Goal: Information Seeking & Learning: Find specific fact

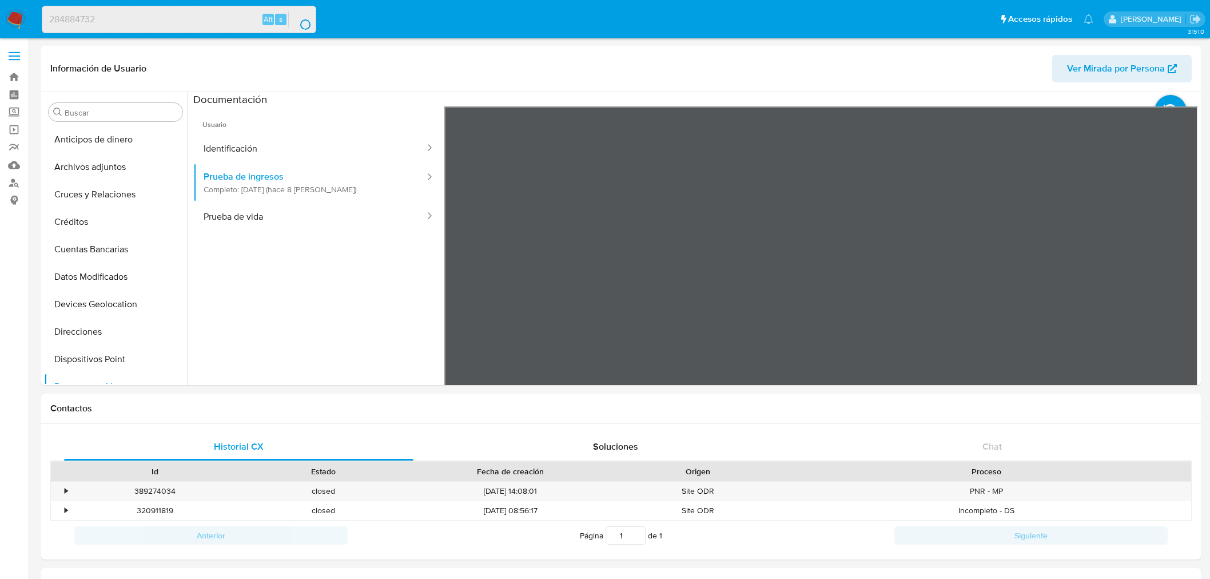
select select "10"
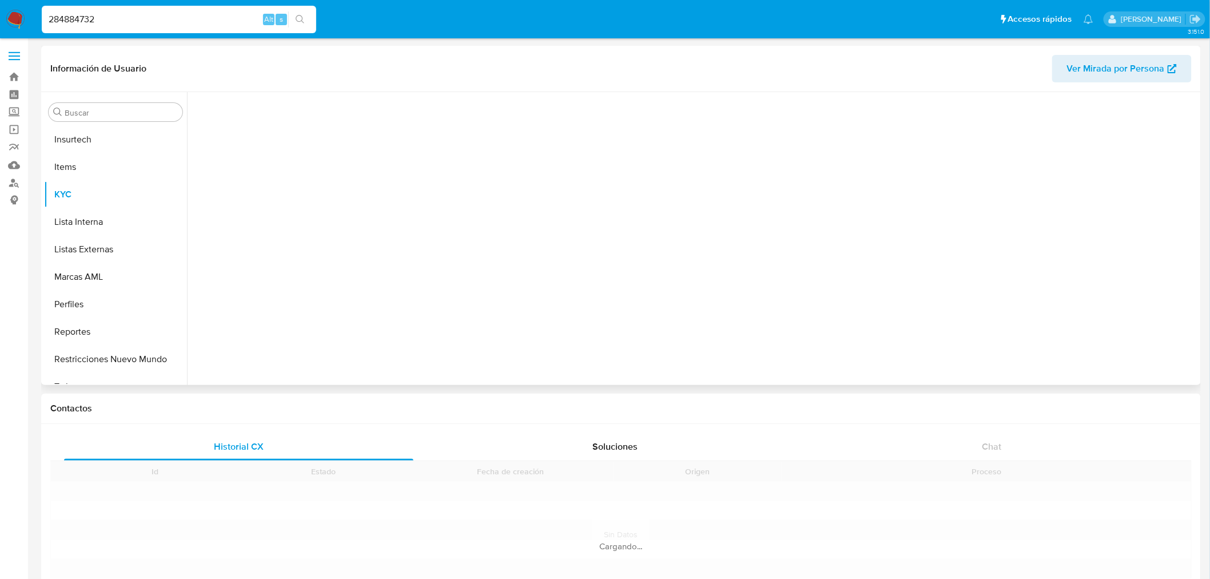
scroll to position [483, 0]
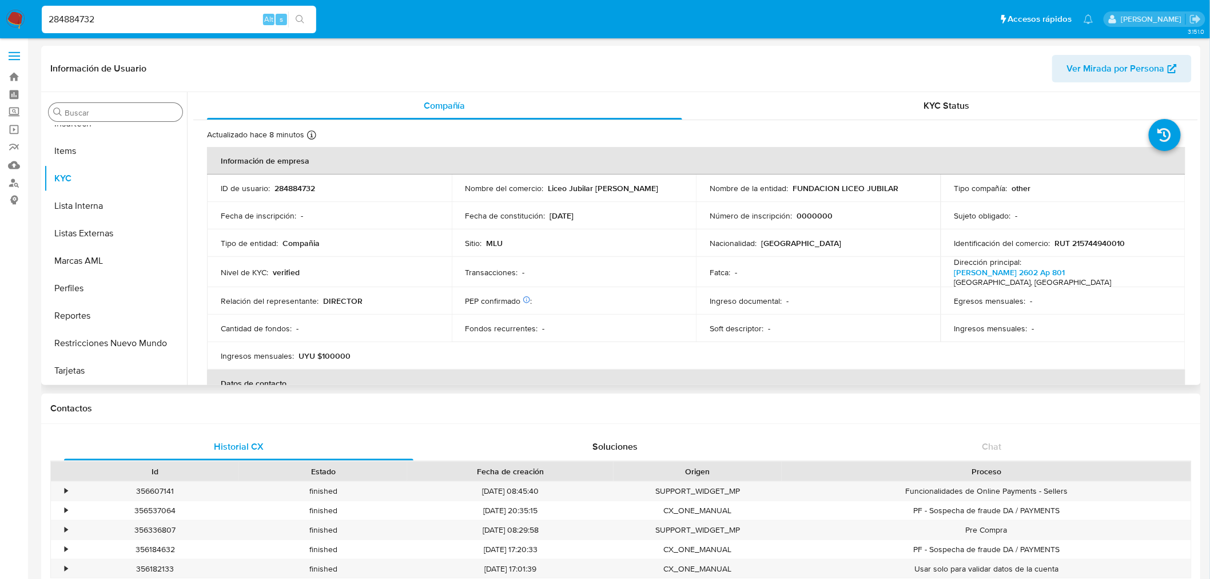
select select "10"
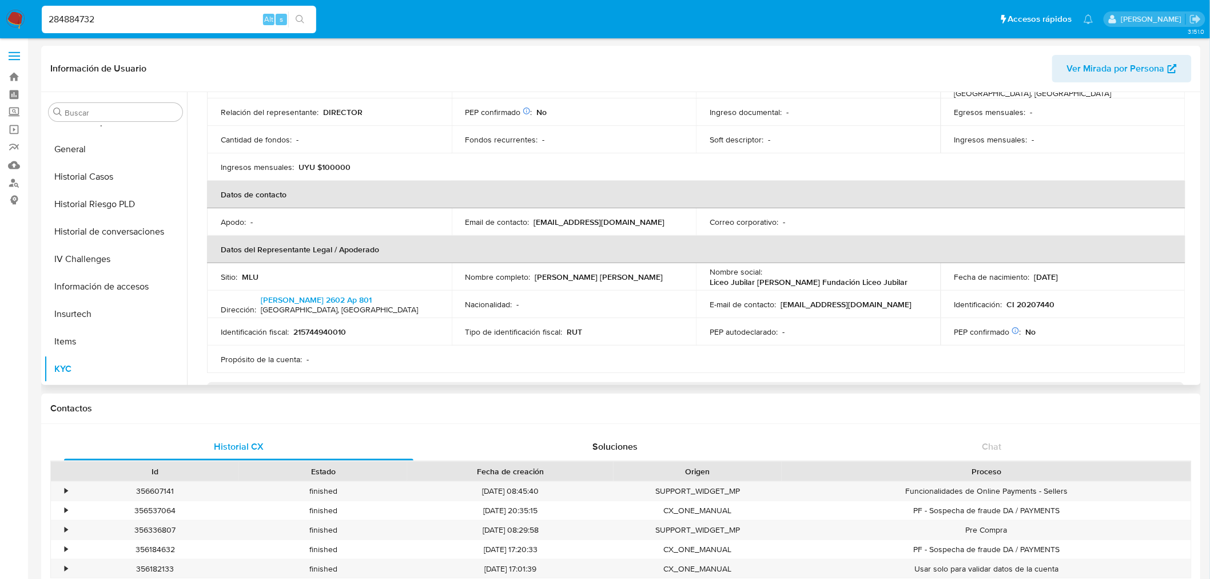
scroll to position [190, 0]
drag, startPoint x: 293, startPoint y: 215, endPoint x: 563, endPoint y: 218, distance: 270.0
click at [563, 218] on tr "Apodo : - Email de contacto : administracion@liceojubilar.edu.uy Correo corpora…" at bounding box center [696, 219] width 979 height 27
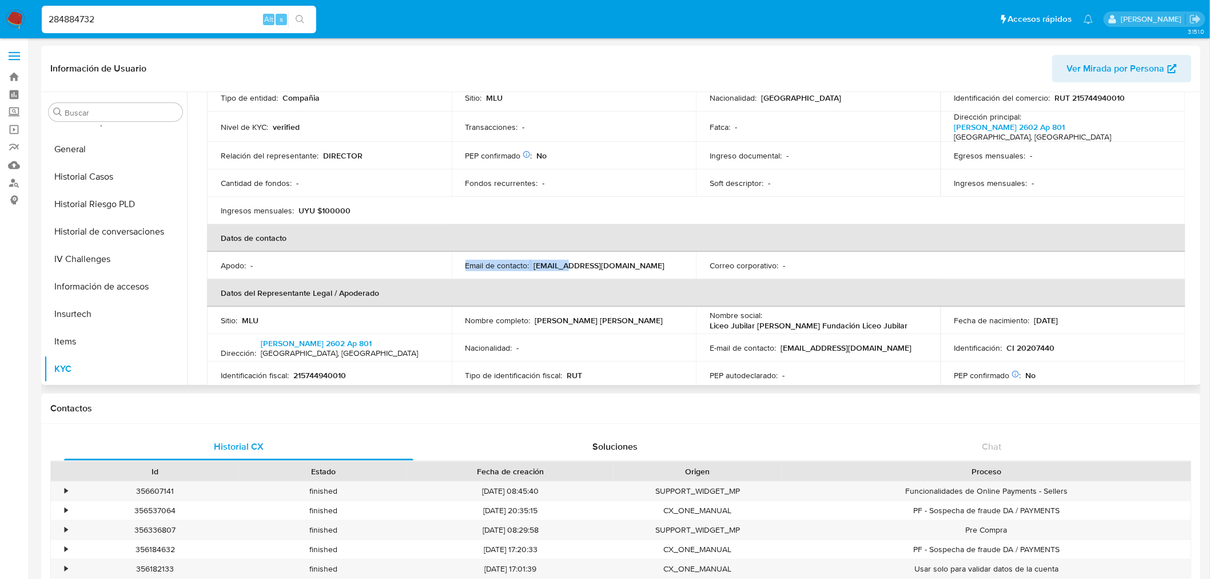
scroll to position [142, 0]
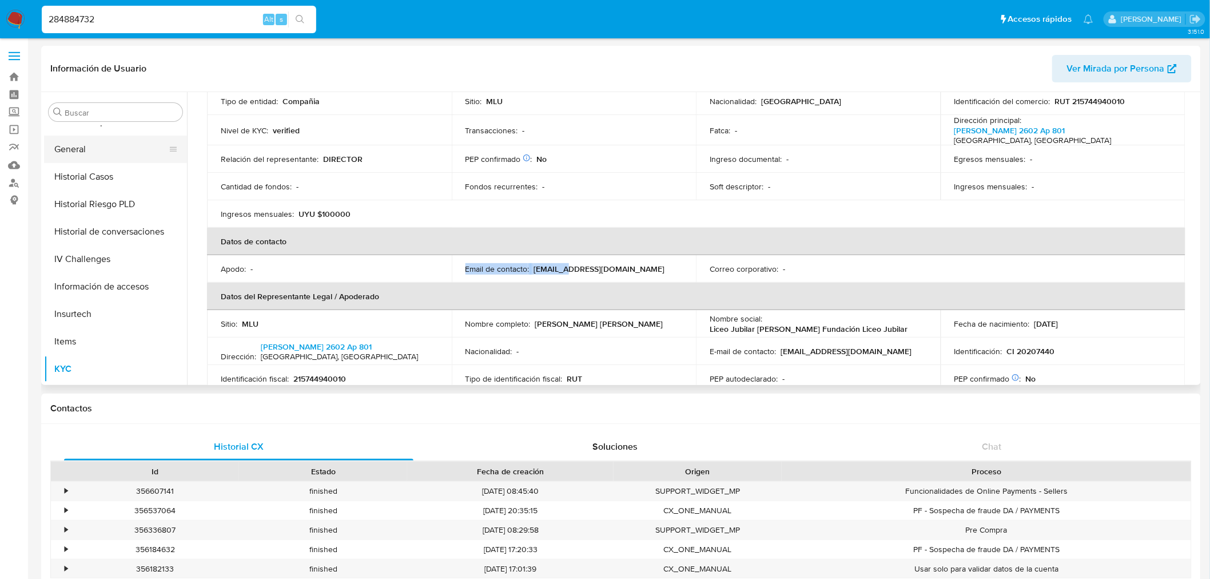
click at [109, 152] on button "General" at bounding box center [111, 149] width 134 height 27
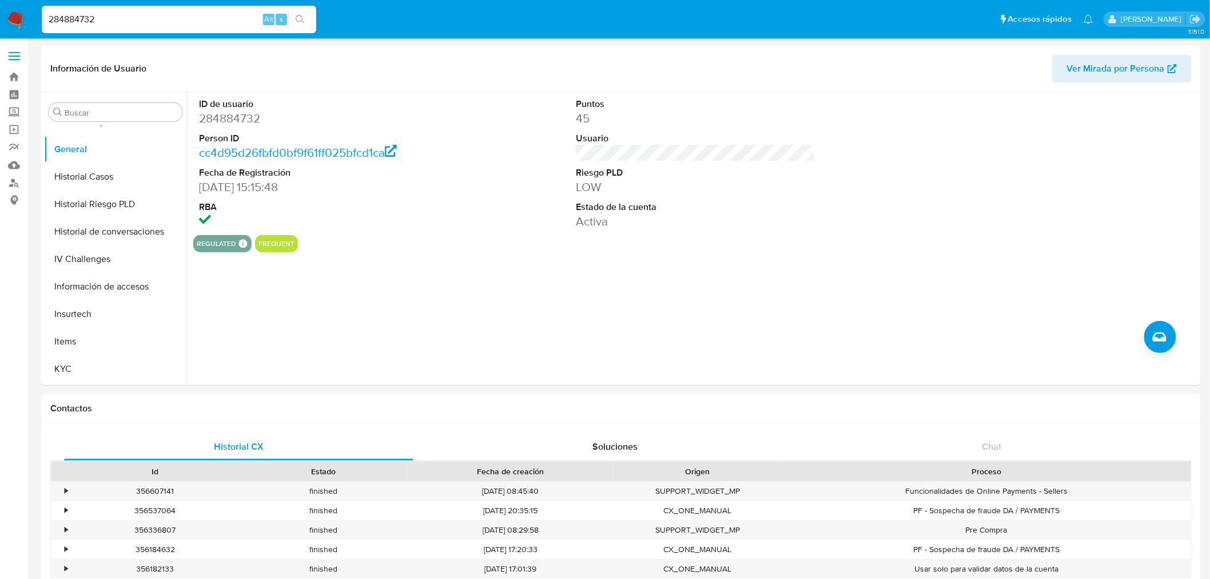
click at [82, 17] on input "284884732" at bounding box center [179, 19] width 275 height 15
paste input "653844270"
type input "653844270"
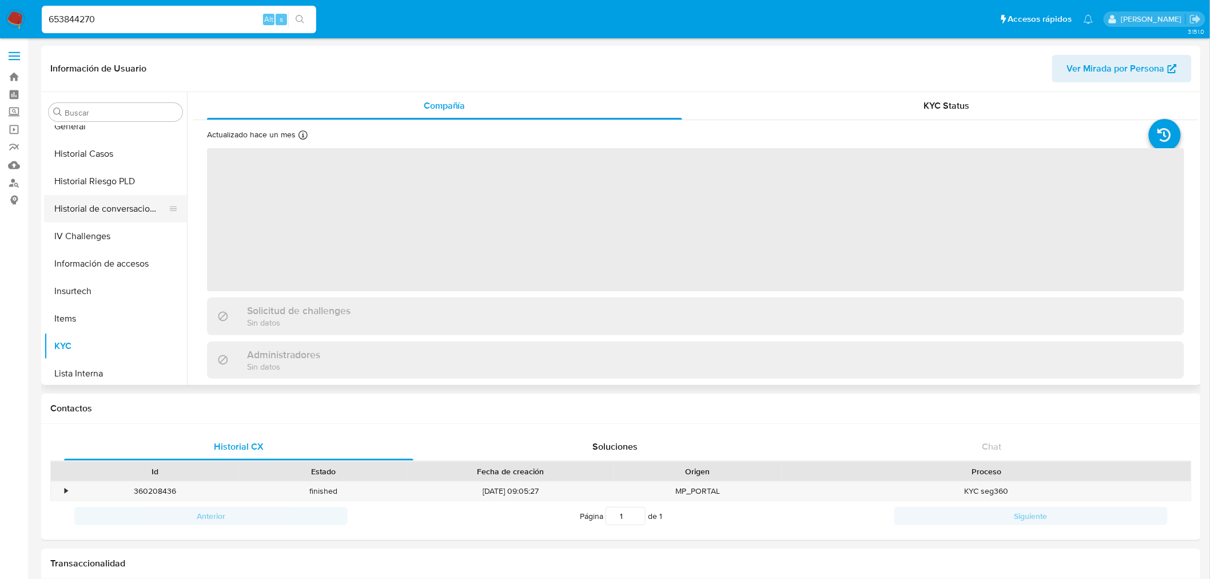
scroll to position [292, 0]
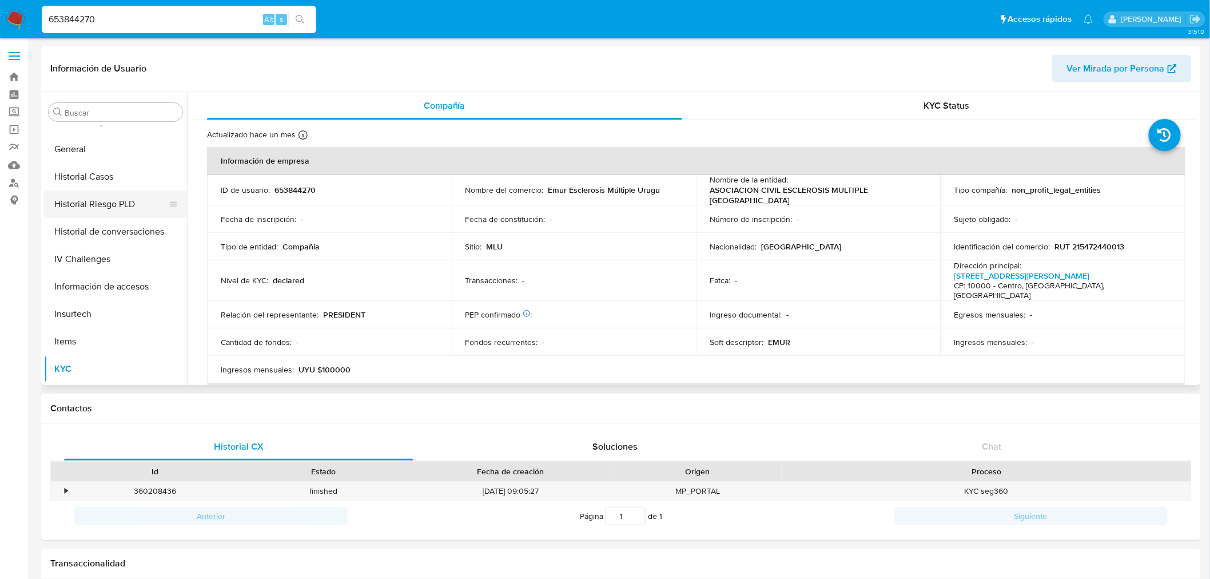
click at [130, 201] on button "Historial Riesgo PLD" at bounding box center [111, 203] width 134 height 27
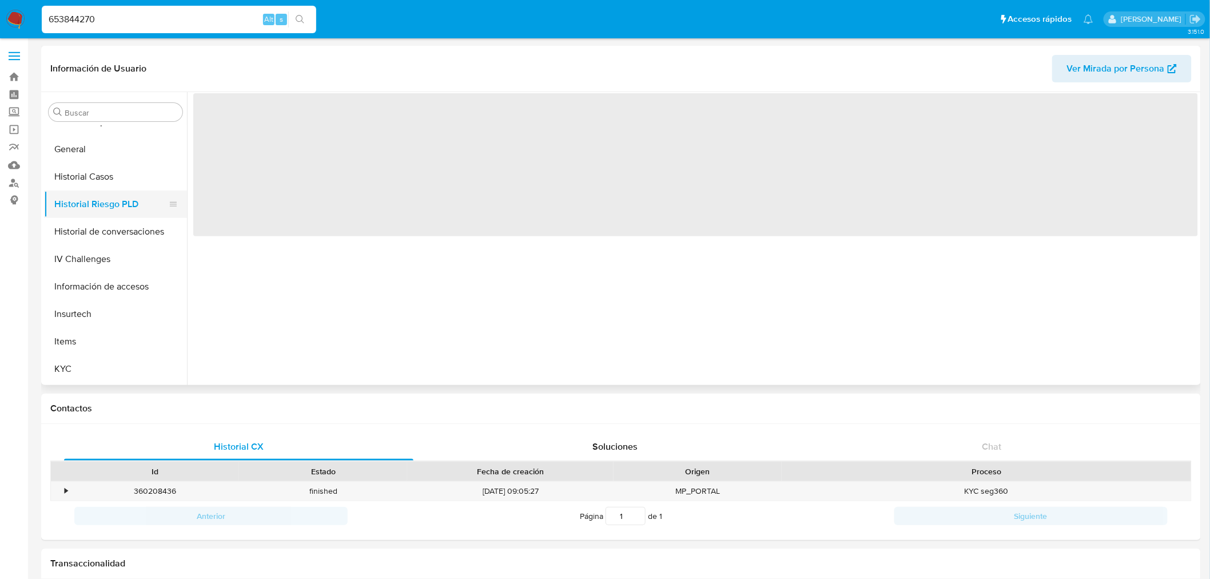
select select "10"
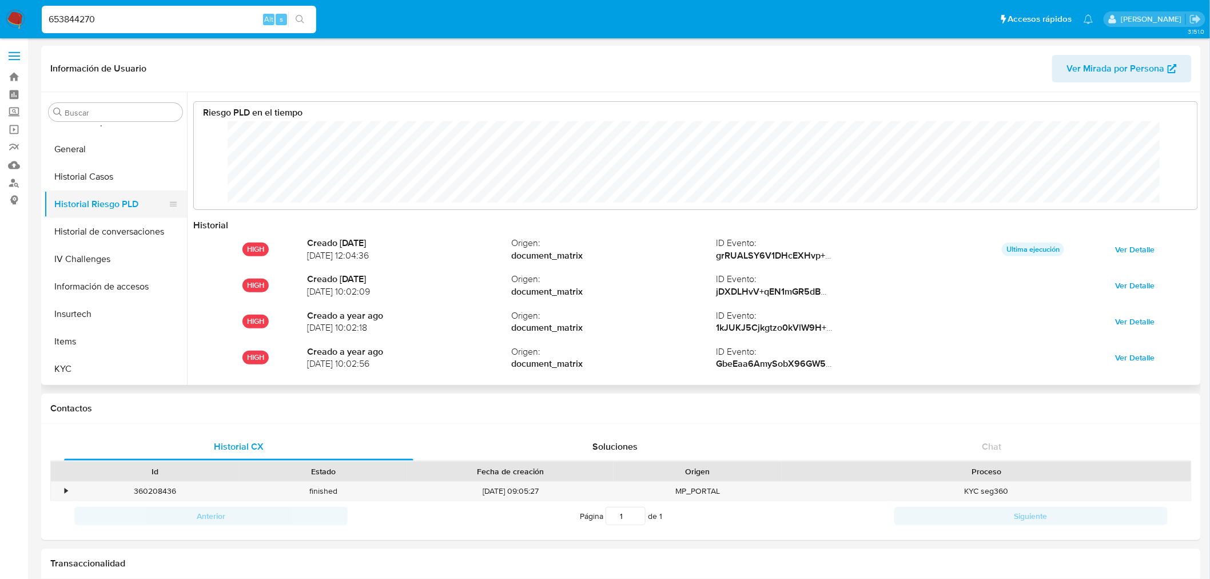
scroll to position [571860, 570964]
click at [136, 20] on input "653844270" at bounding box center [179, 19] width 275 height 15
paste input "41397426"
type input "413974260"
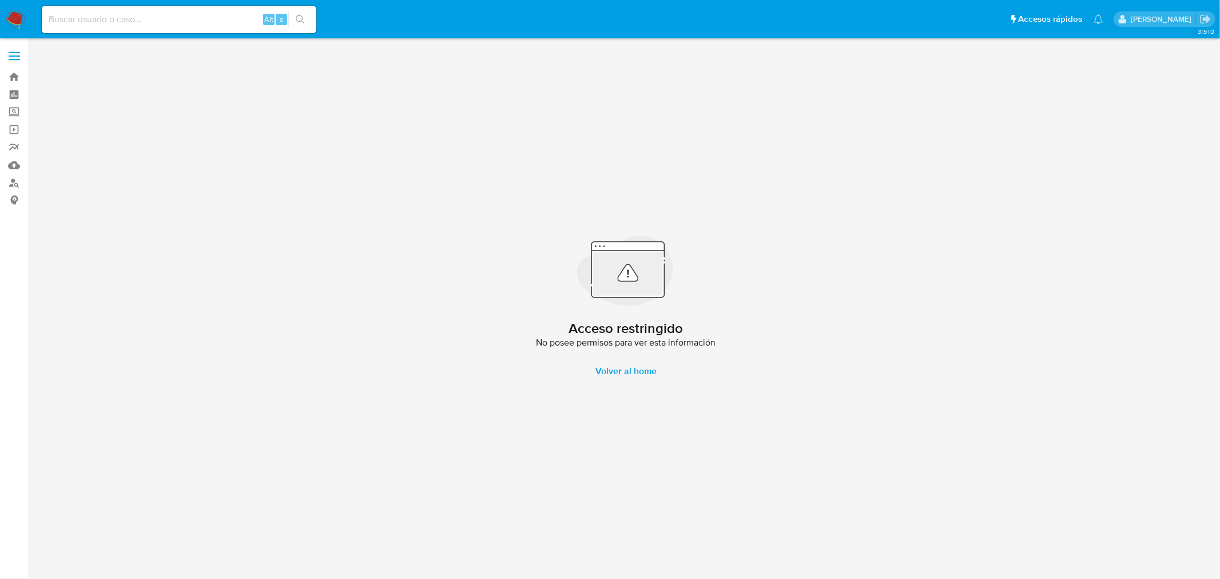
click at [128, 33] on div "Alt s" at bounding box center [179, 19] width 275 height 32
click at [138, 18] on input at bounding box center [179, 19] width 275 height 15
paste input "413974260"
click at [96, 14] on input "413974260" at bounding box center [179, 19] width 275 height 15
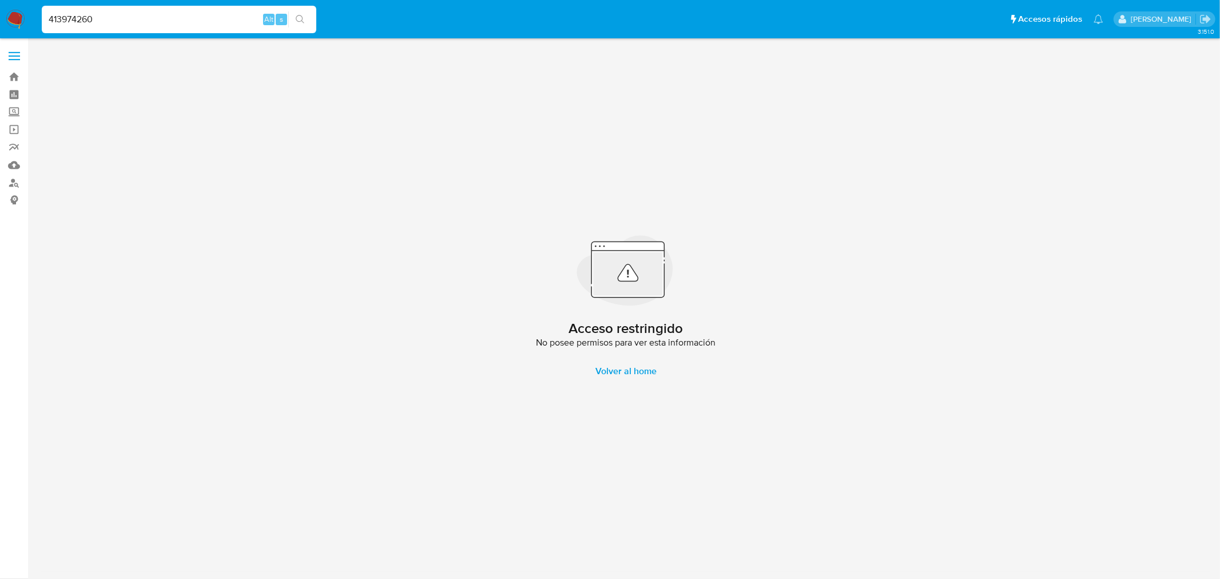
paste input "744011837"
type input "744011837"
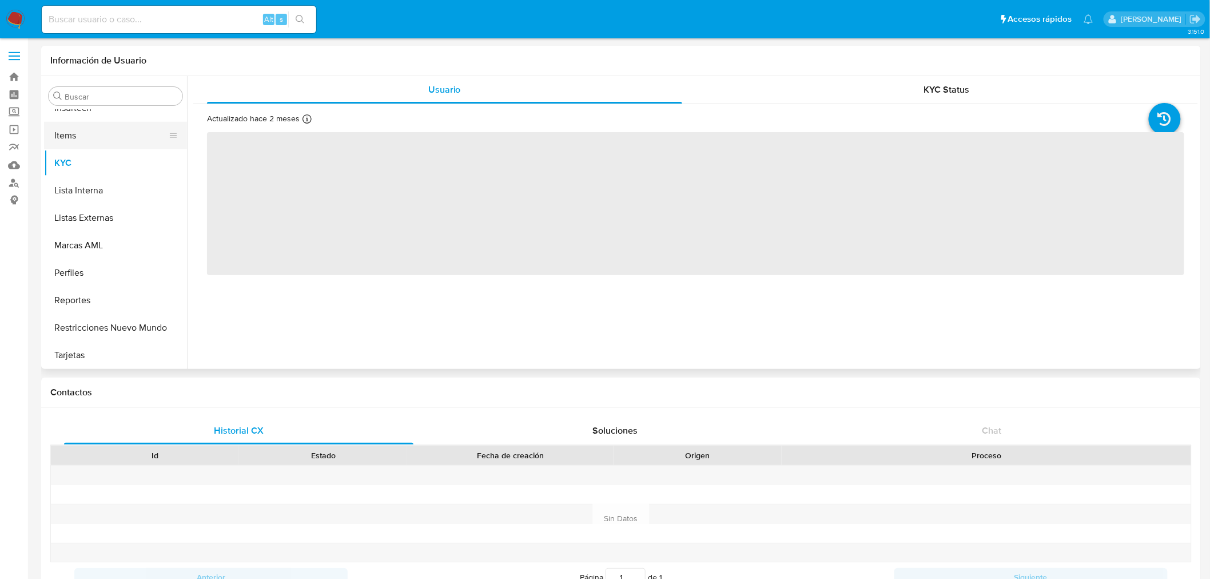
scroll to position [483, 0]
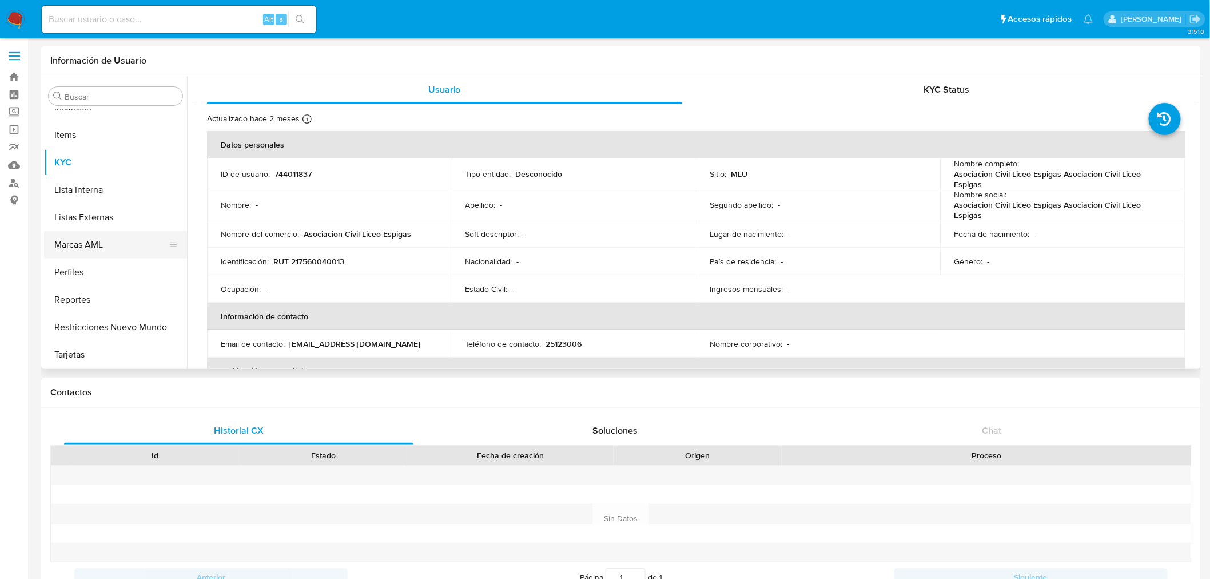
select select "10"
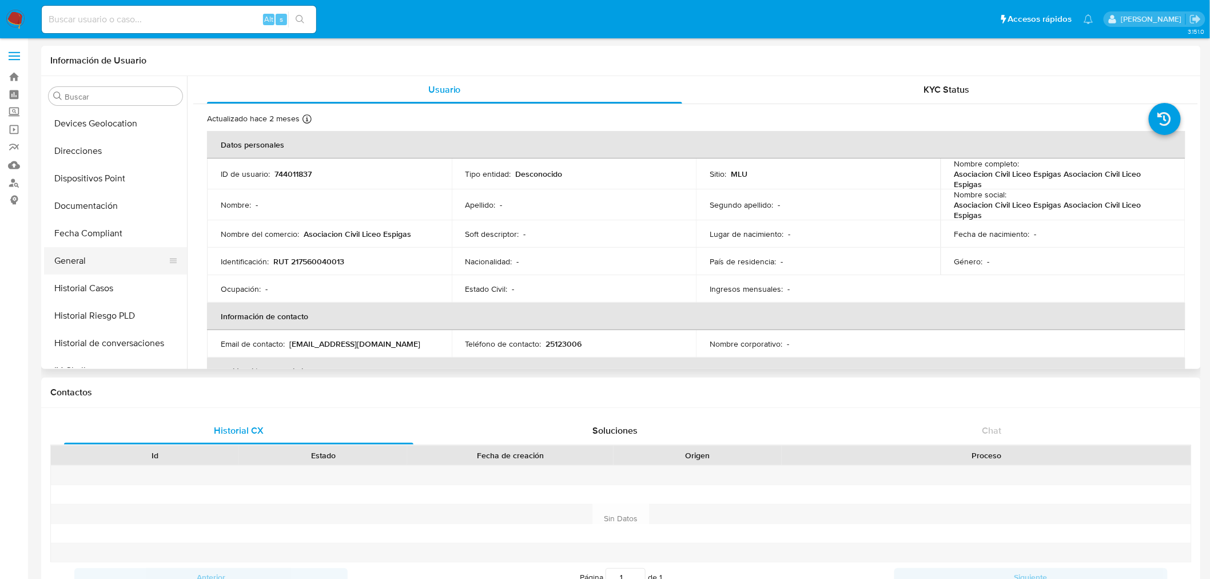
click at [82, 255] on button "General" at bounding box center [111, 260] width 134 height 27
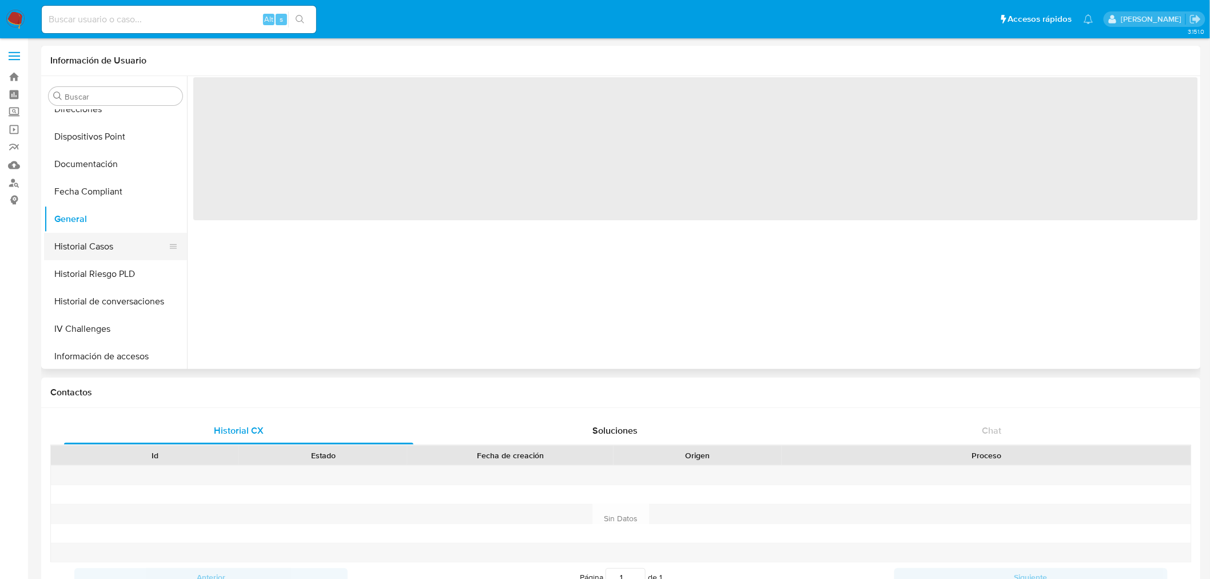
scroll to position [229, 0]
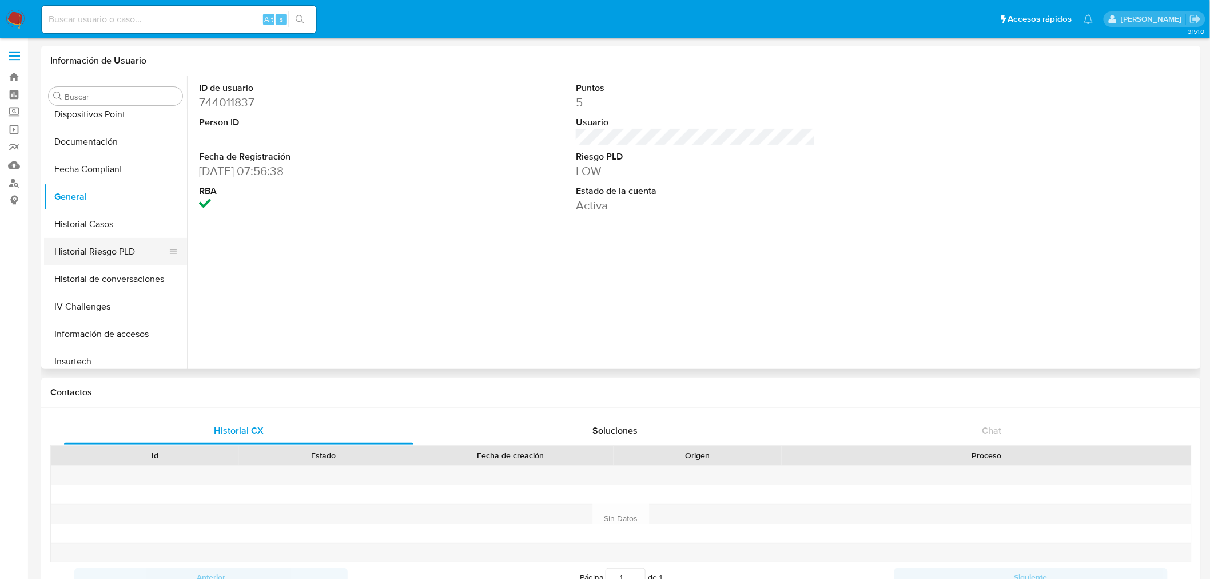
click at [132, 252] on button "Historial Riesgo PLD" at bounding box center [111, 251] width 134 height 27
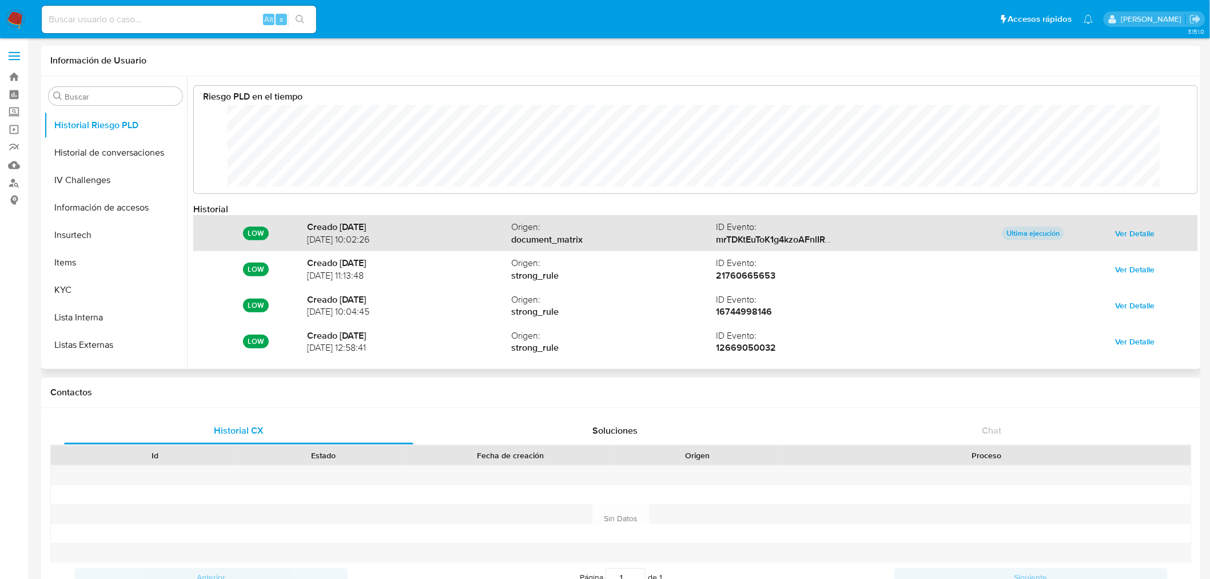
scroll to position [60, 0]
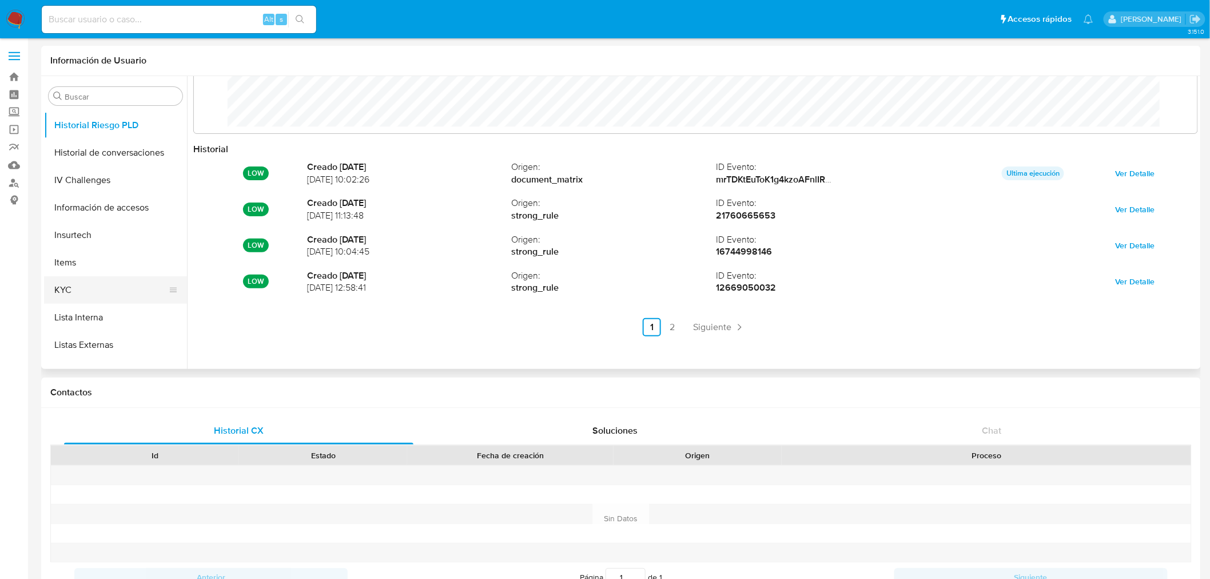
click at [104, 287] on button "KYC" at bounding box center [111, 289] width 134 height 27
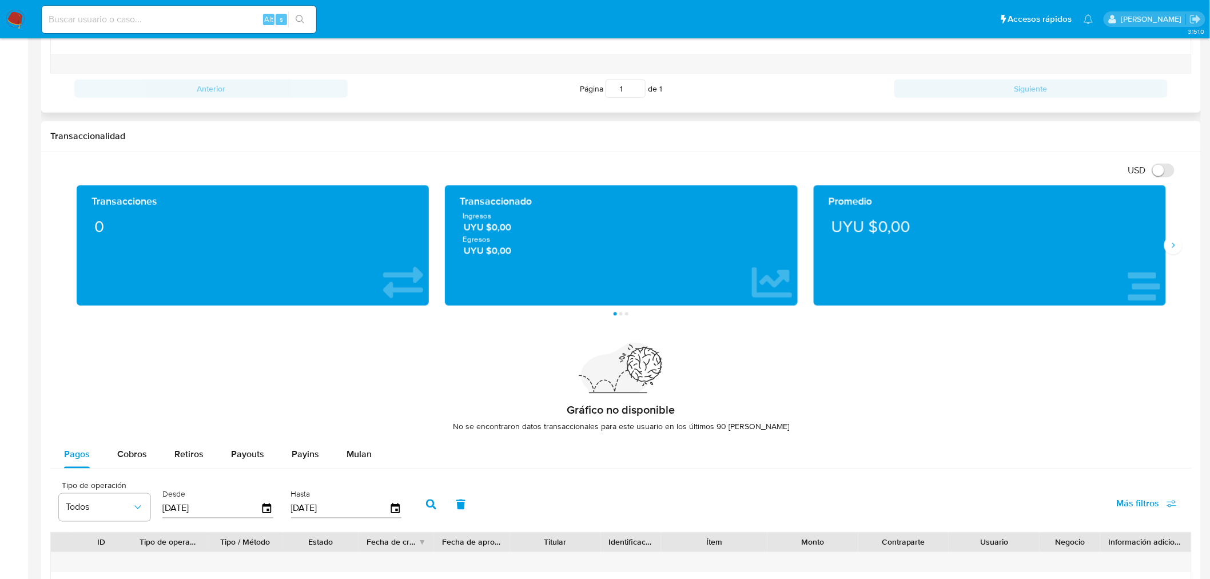
scroll to position [291, 0]
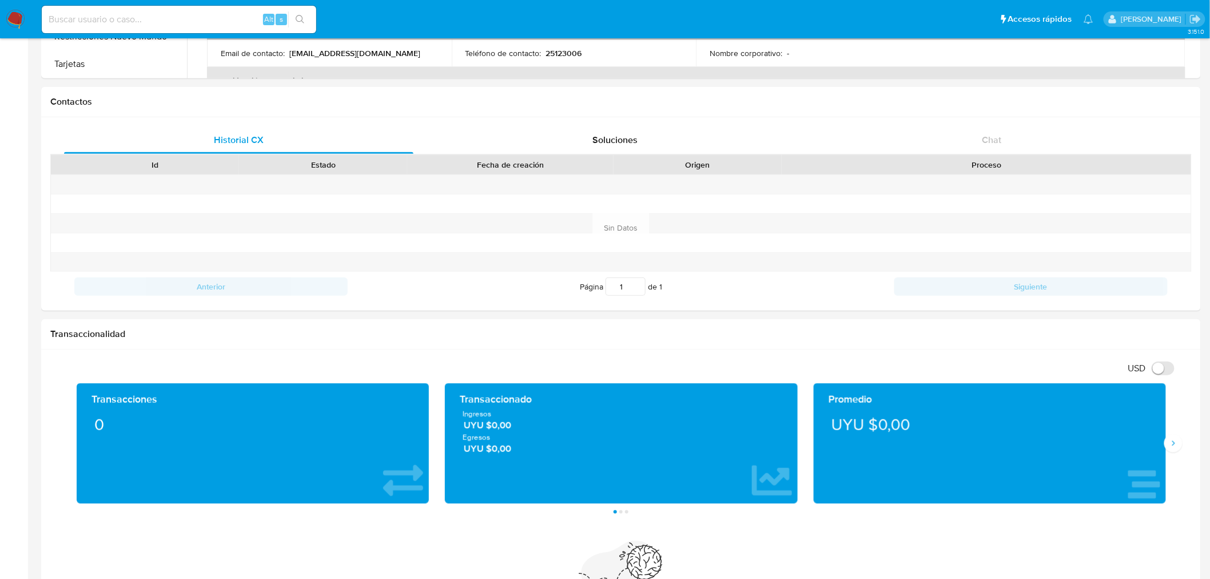
click at [88, 14] on input at bounding box center [179, 19] width 275 height 15
paste input "144150929"
type input "144150929"
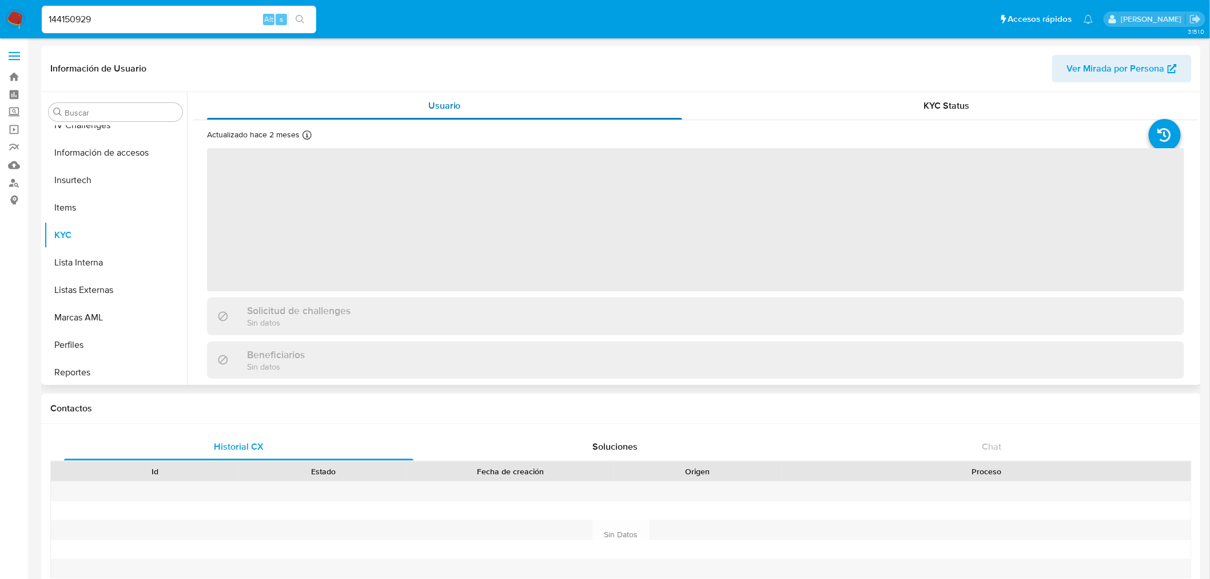
scroll to position [483, 0]
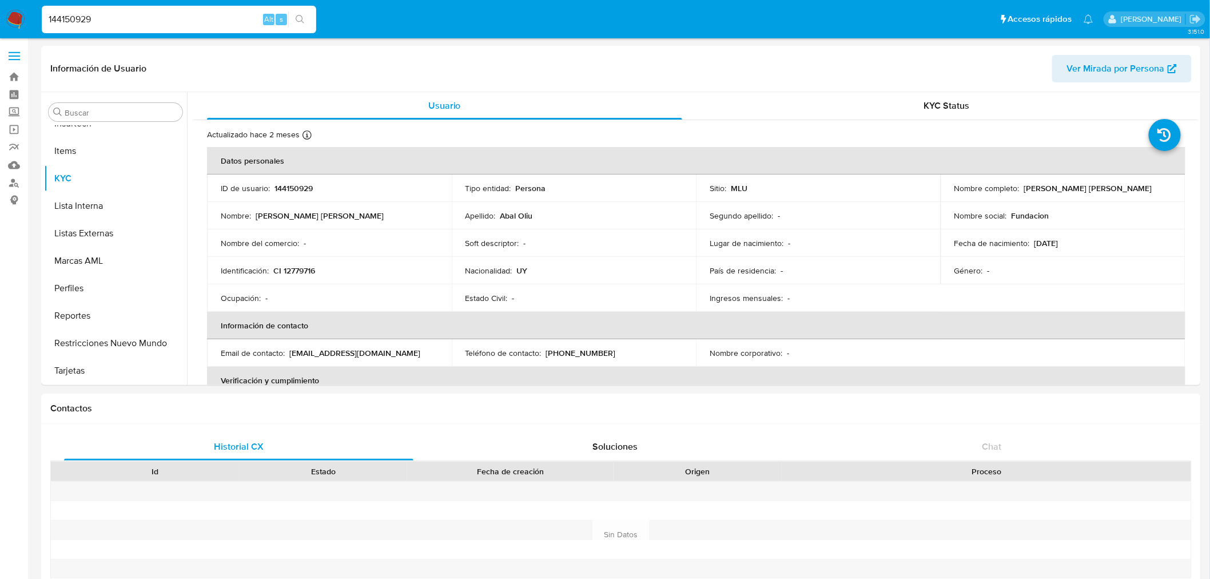
select select "10"
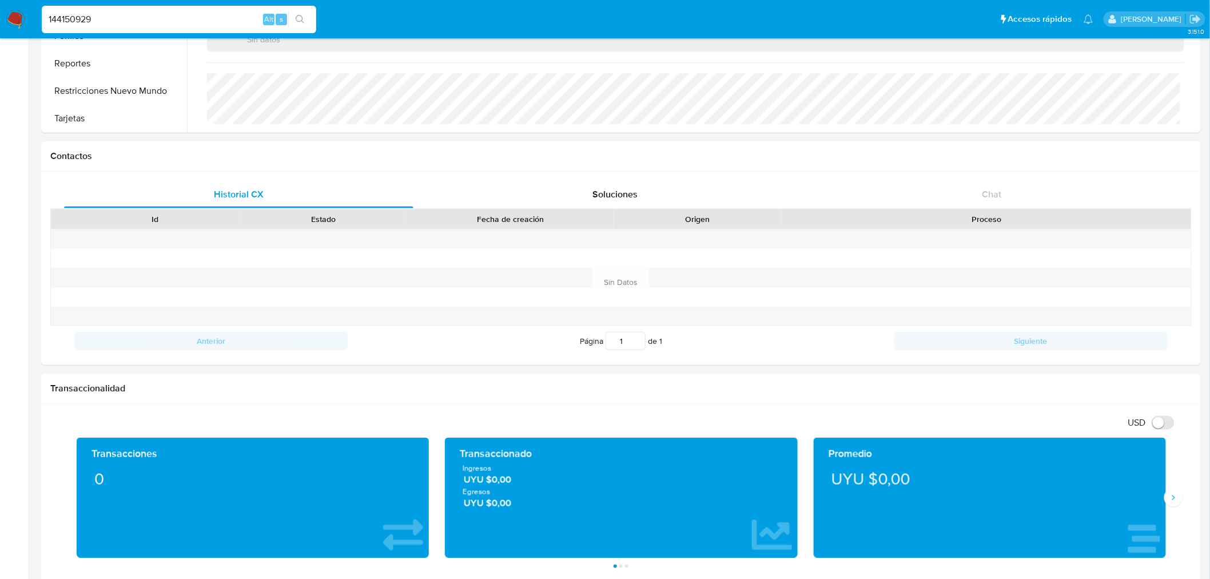
scroll to position [888, 0]
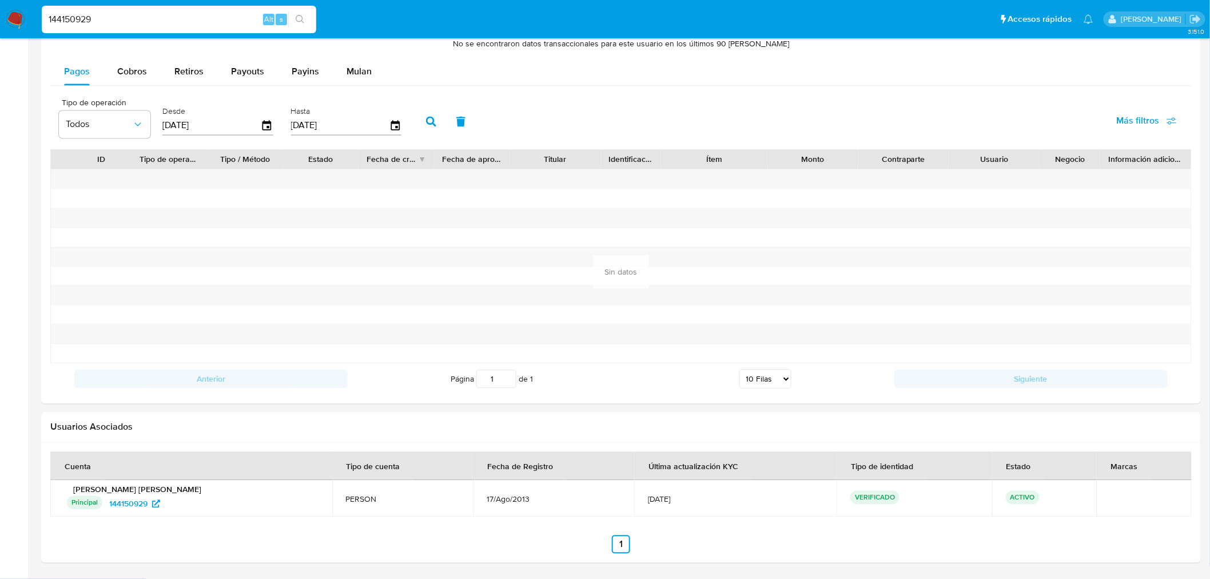
click at [17, 5] on nav "Pausado Ver notificaciones 144150929 Alt s Accesos rápidos Presiona las siguien…" at bounding box center [605, 19] width 1210 height 38
click at [15, 14] on img at bounding box center [15, 19] width 19 height 19
